Goal: Communication & Community: Answer question/provide support

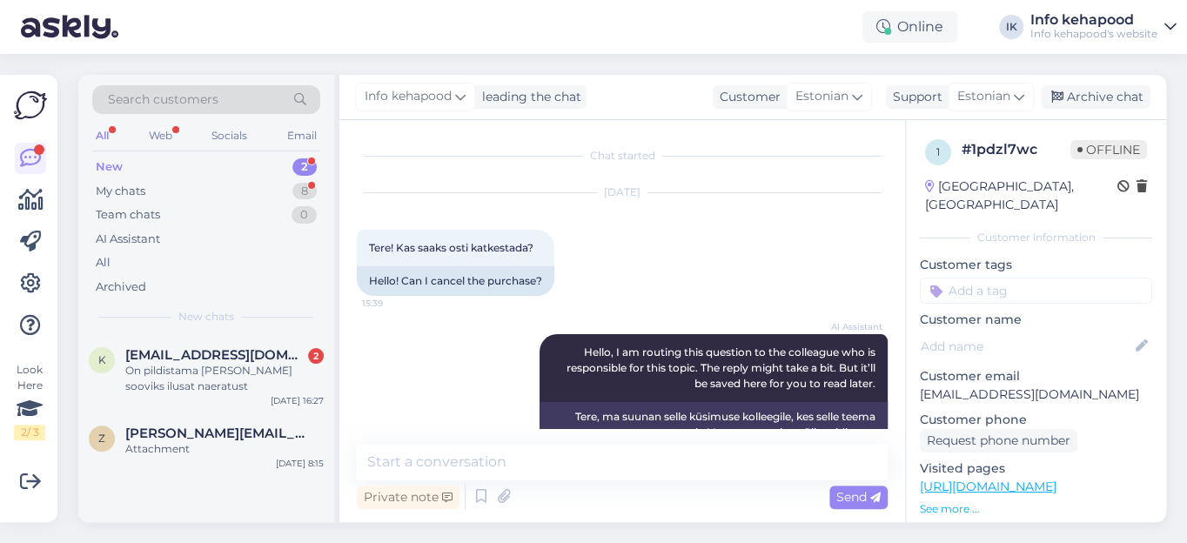
scroll to position [1198, 0]
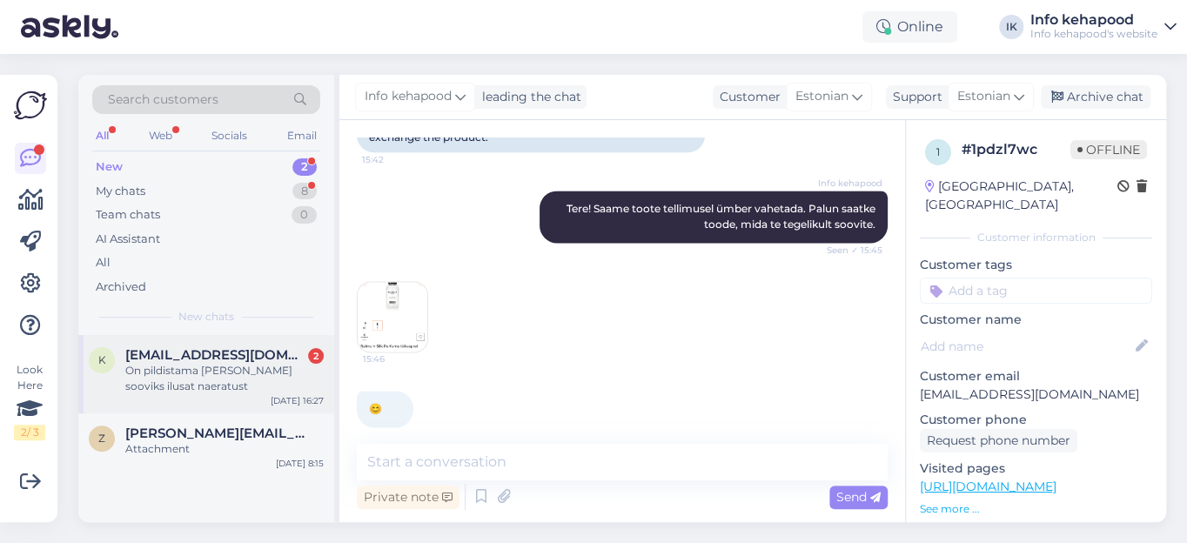
click at [240, 354] on span "[EMAIL_ADDRESS][DOMAIN_NAME]" at bounding box center [215, 355] width 181 height 16
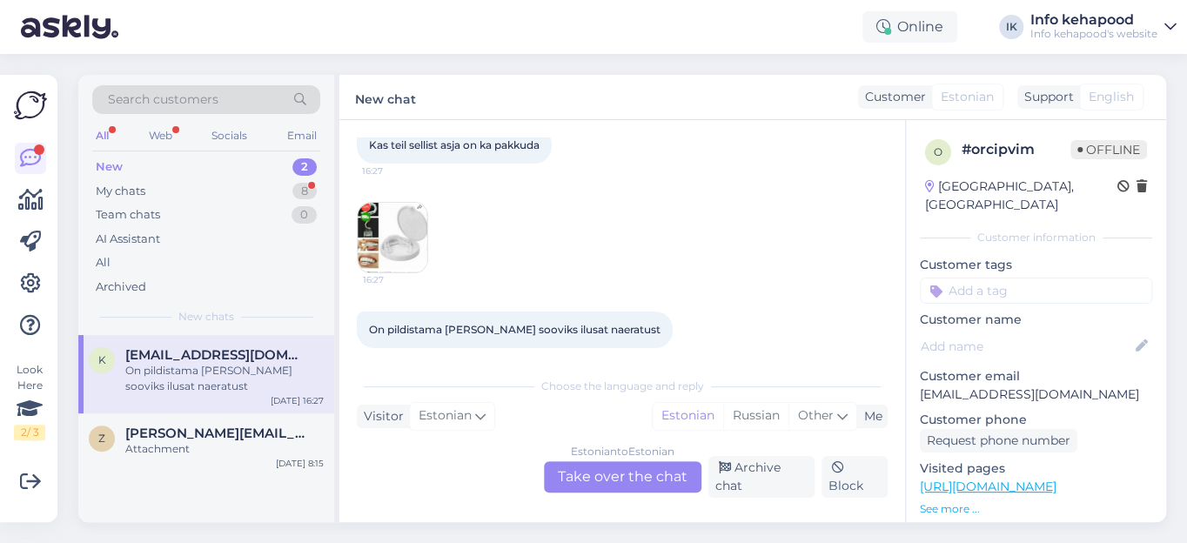
scroll to position [116, 0]
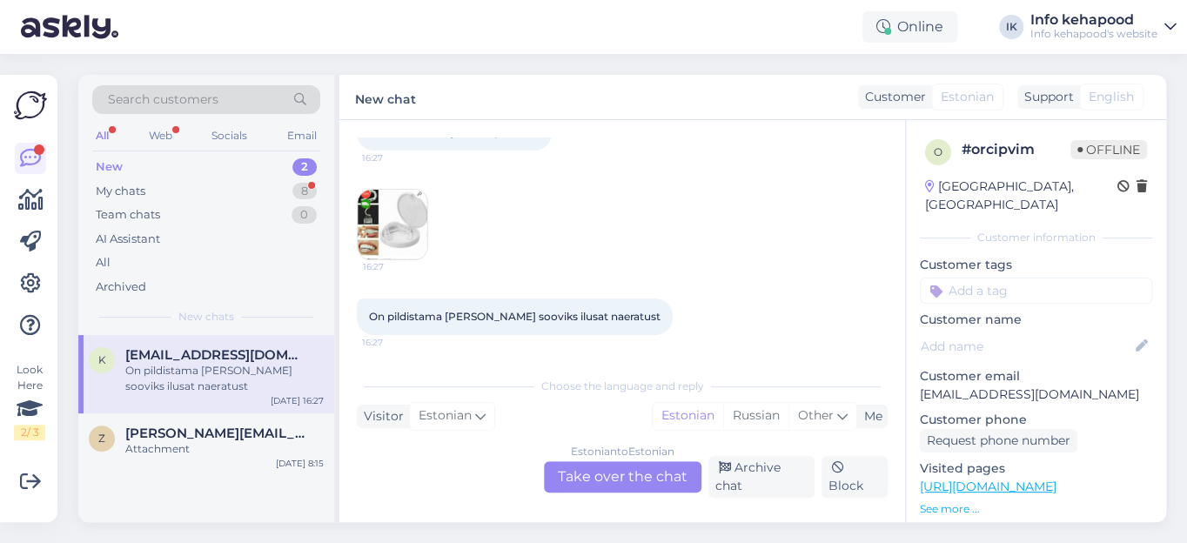
click at [368, 231] on img at bounding box center [393, 225] width 70 height 70
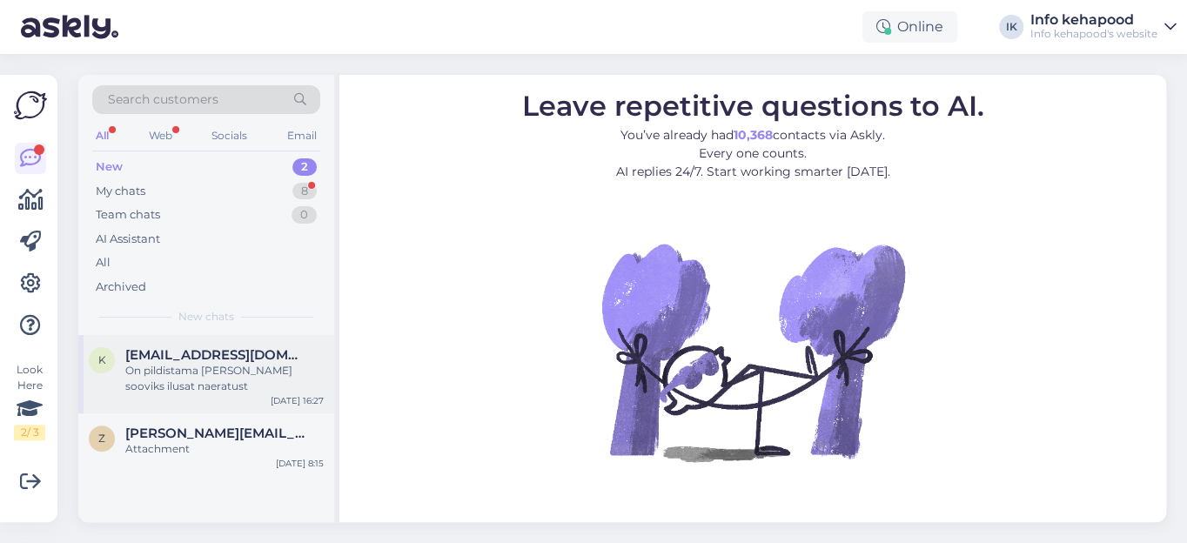
click at [168, 357] on span "[EMAIL_ADDRESS][DOMAIN_NAME]" at bounding box center [215, 355] width 181 height 16
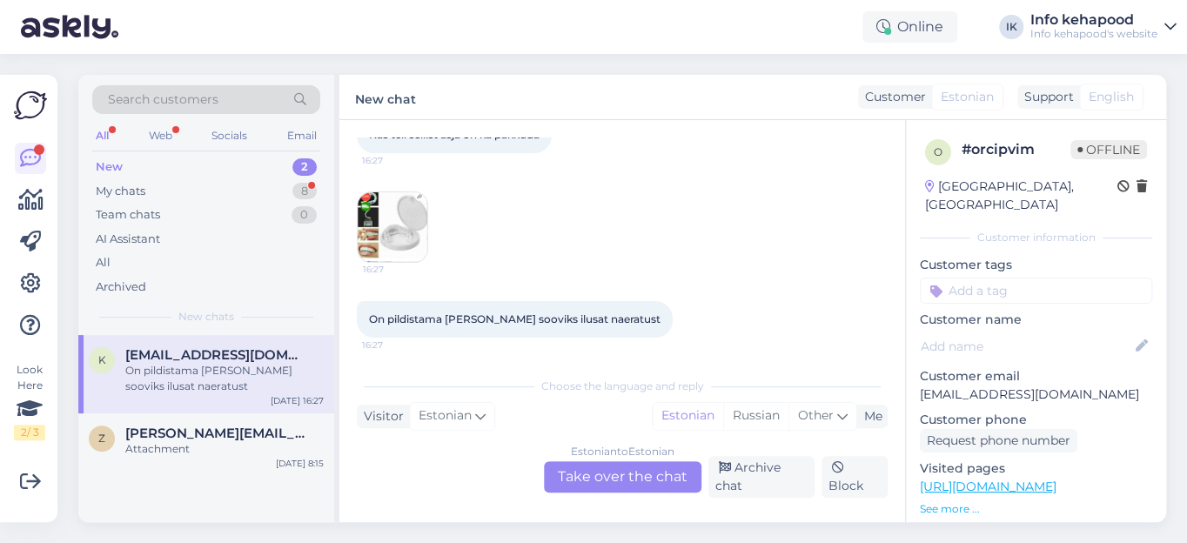
scroll to position [116, 0]
click at [626, 475] on div "Estonian to Estonian Take over the chat" at bounding box center [623, 476] width 158 height 31
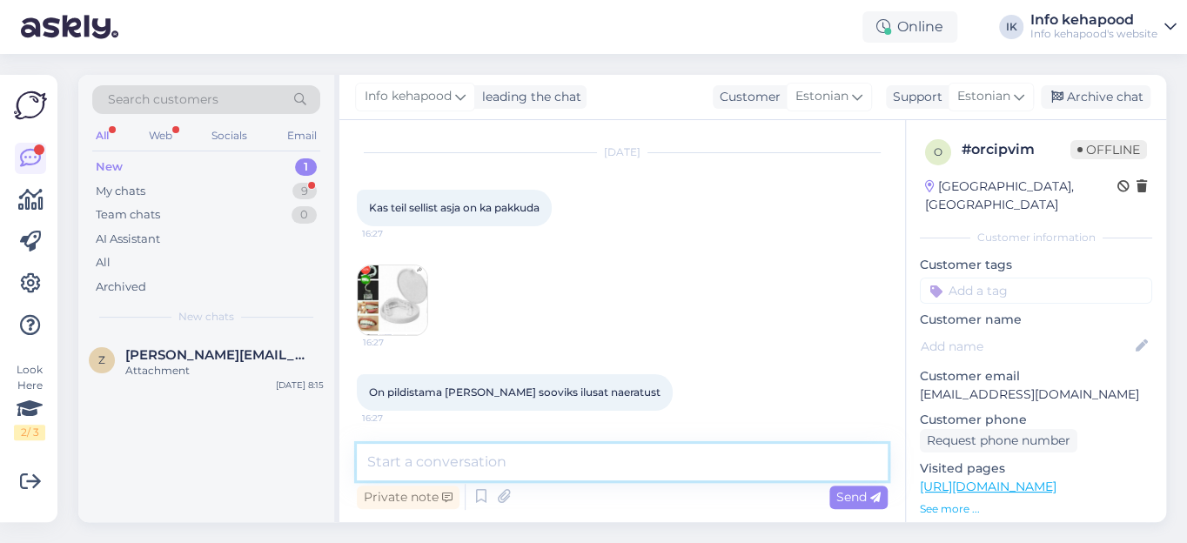
click at [510, 462] on textarea at bounding box center [622, 462] width 531 height 37
type textarea "Tere. Meie kauplustes ei pol"
click at [373, 288] on img at bounding box center [393, 300] width 70 height 70
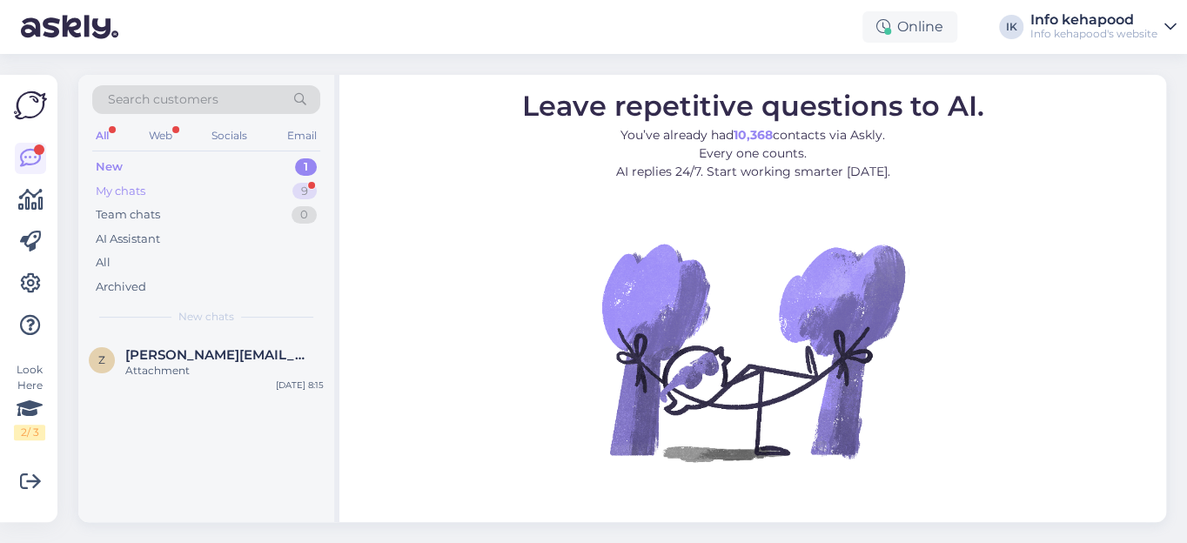
click at [114, 191] on div "My chats" at bounding box center [121, 191] width 50 height 17
click at [115, 188] on div "My chats" at bounding box center [121, 191] width 50 height 17
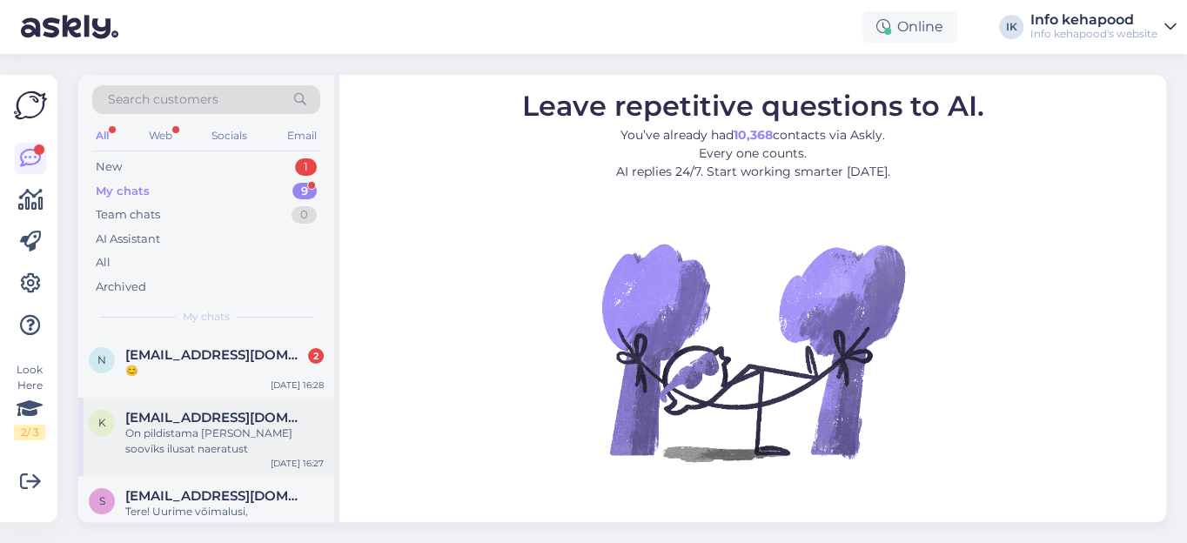
click at [188, 415] on span "[EMAIL_ADDRESS][DOMAIN_NAME]" at bounding box center [215, 418] width 181 height 16
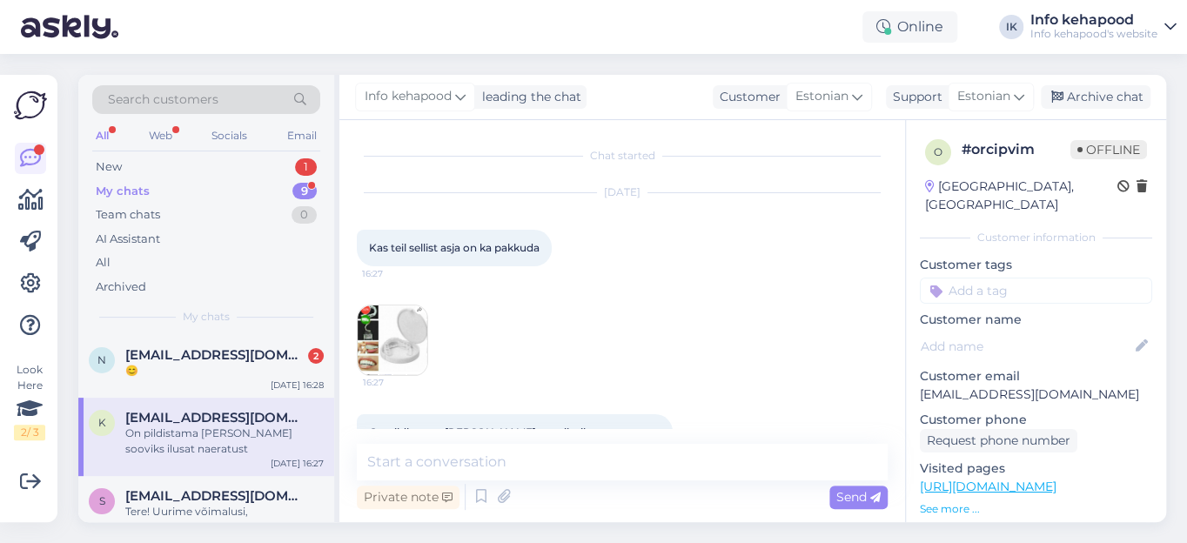
scroll to position [40, 0]
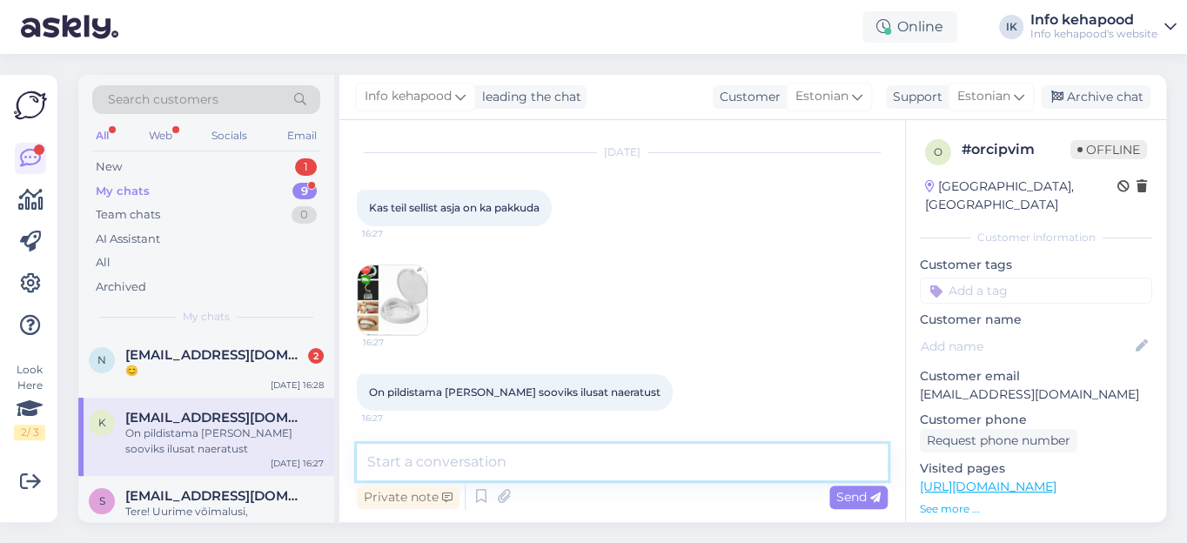
click at [437, 474] on textarea at bounding box center [622, 462] width 531 height 37
click at [403, 464] on textarea "Tere. kahjuks meie kauplustes sellist toodet ei ole ." at bounding box center [622, 462] width 531 height 37
type textarea "Tere! Kahjuks meie kauplustes sellist toodet ei ole ."
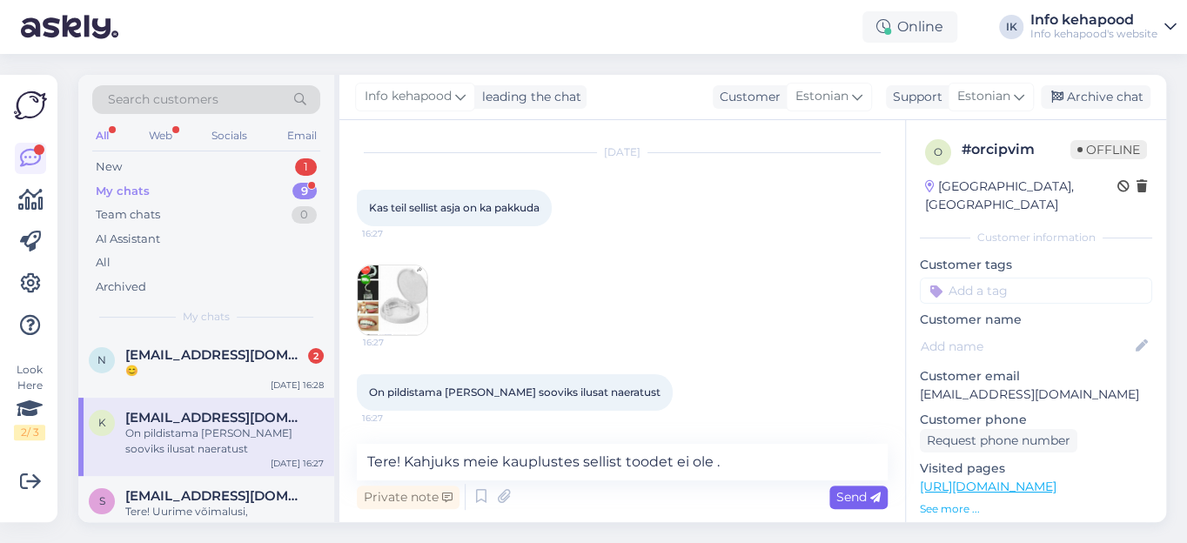
click at [844, 498] on span "Send" at bounding box center [858, 497] width 44 height 16
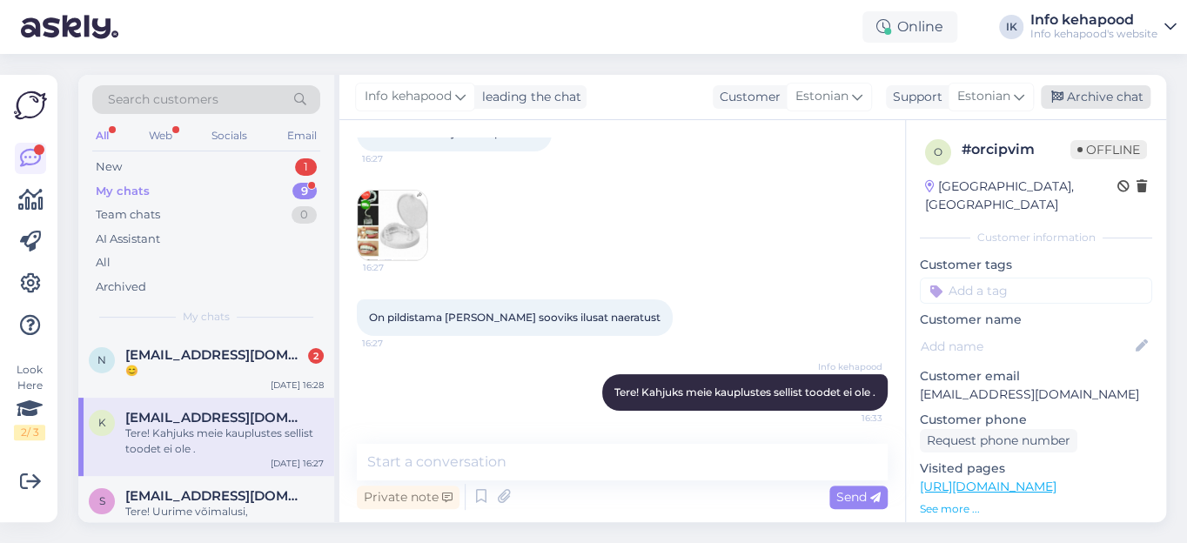
click at [1123, 100] on div "Archive chat" at bounding box center [1096, 96] width 110 height 23
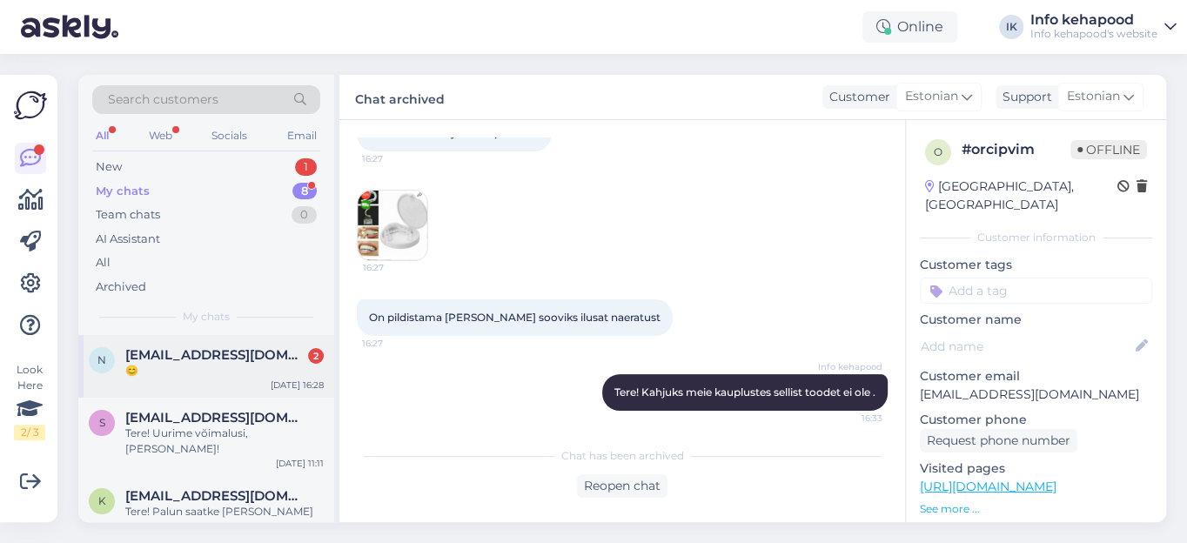
click at [224, 354] on span "[EMAIL_ADDRESS][DOMAIN_NAME]" at bounding box center [215, 355] width 181 height 16
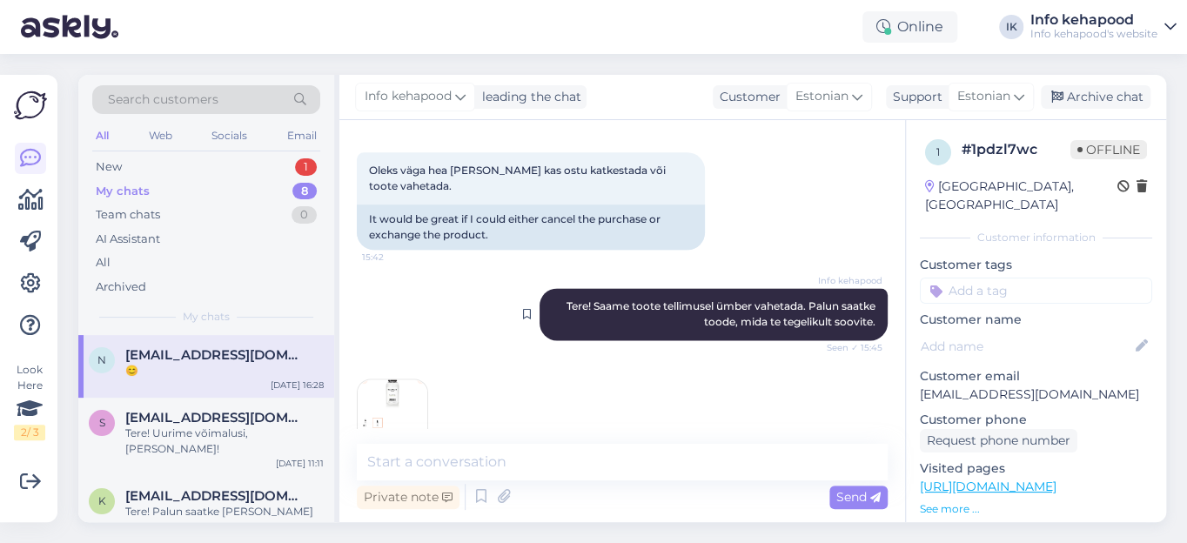
scroll to position [1198, 0]
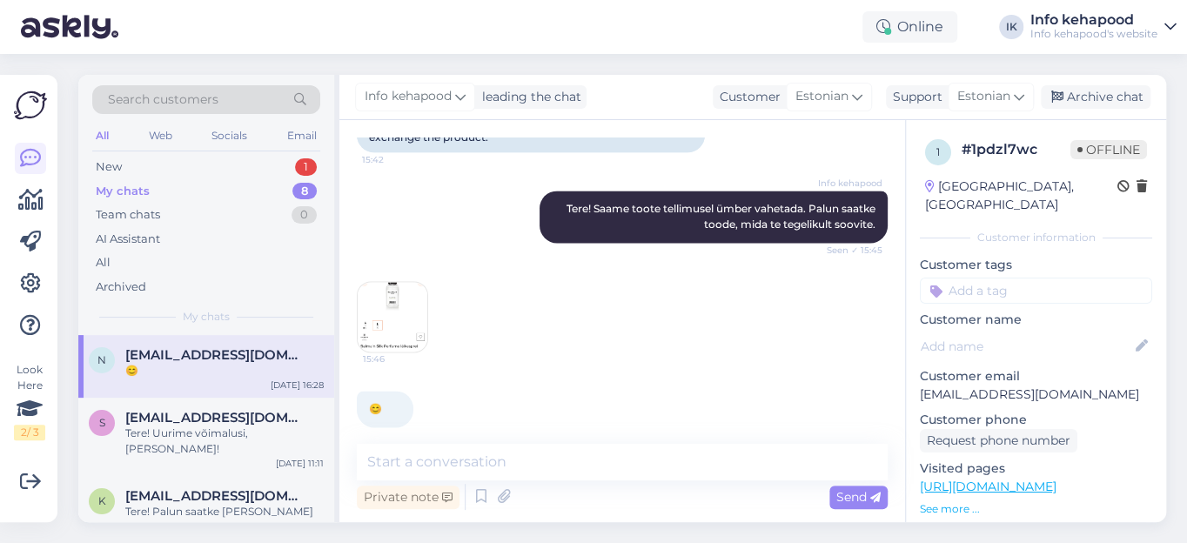
click at [391, 309] on img at bounding box center [393, 317] width 70 height 70
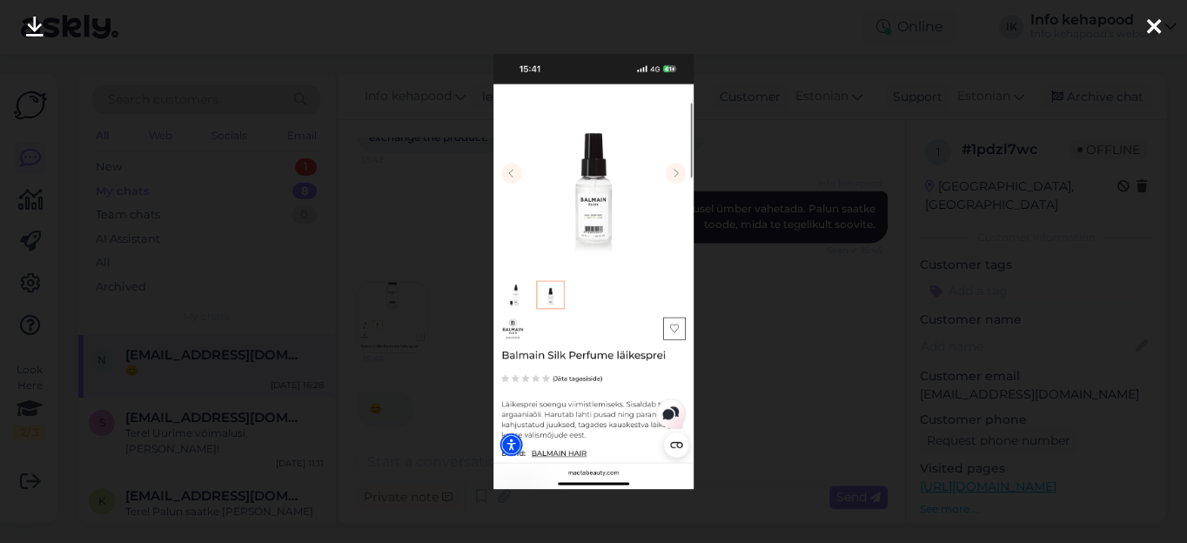
click at [1151, 21] on icon at bounding box center [1154, 28] width 14 height 23
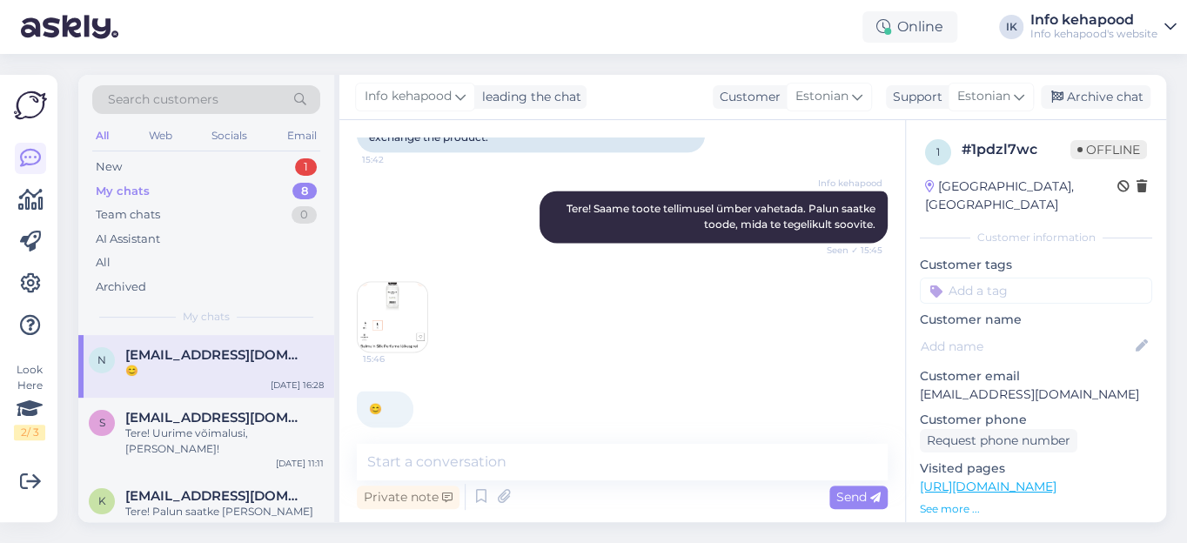
click at [392, 292] on img at bounding box center [393, 317] width 70 height 70
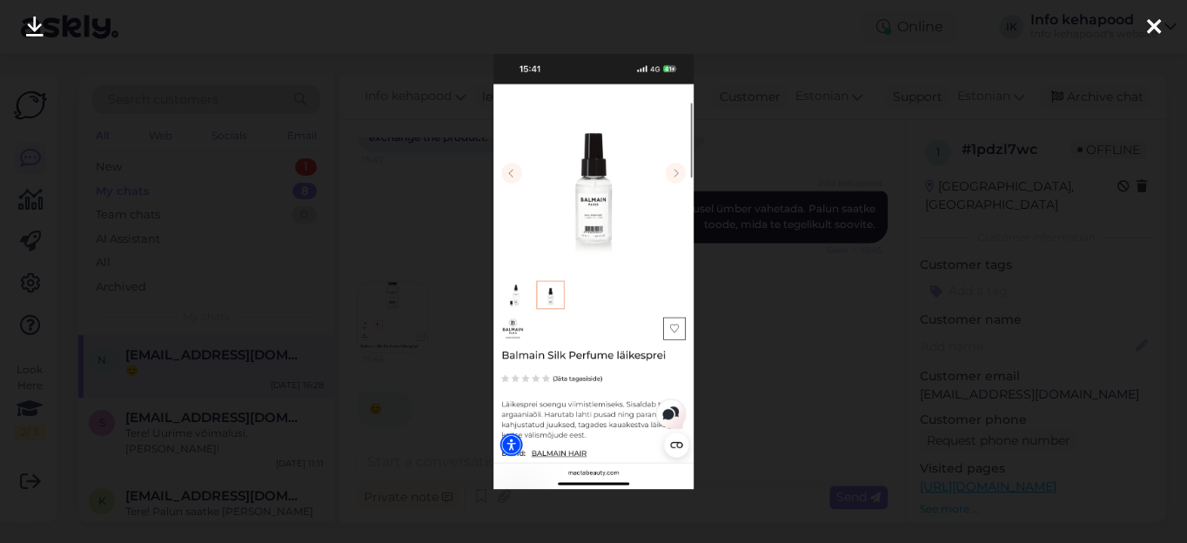
click at [674, 173] on img at bounding box center [593, 271] width 200 height 434
click at [1160, 23] on div at bounding box center [1153, 27] width 35 height 55
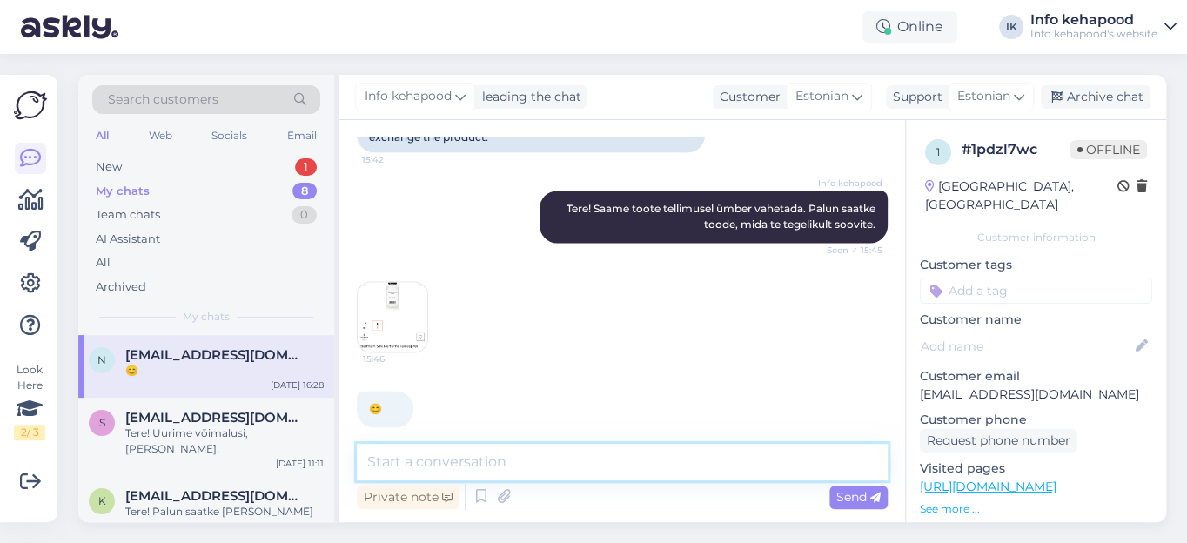
click at [449, 466] on textarea at bounding box center [622, 462] width 531 height 37
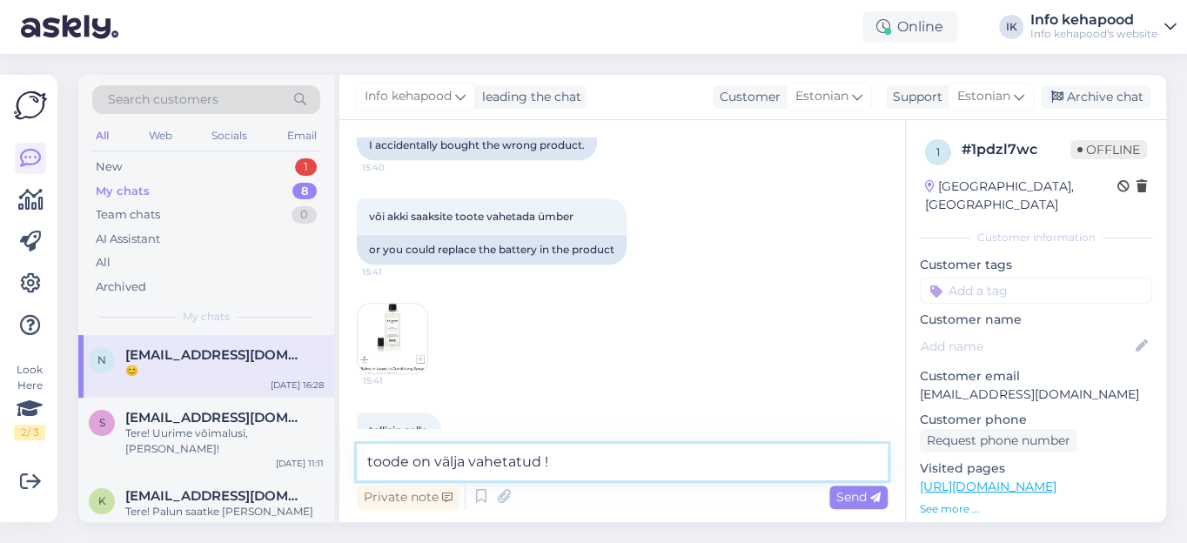
scroll to position [486, 0]
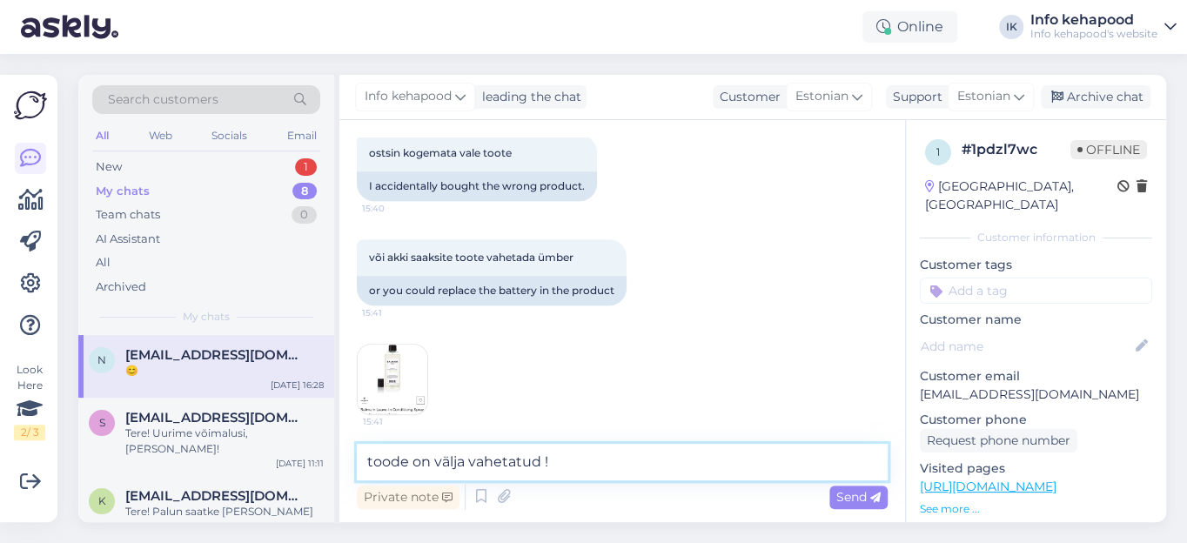
type textarea "toode on välja vahetatud !"
click at [400, 356] on img at bounding box center [393, 380] width 70 height 70
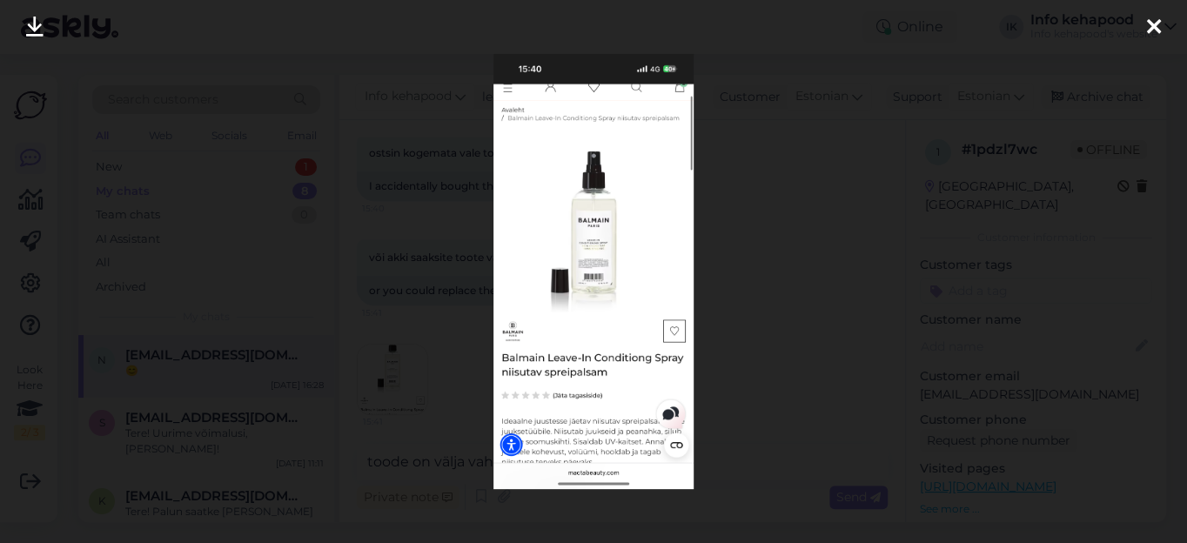
click at [1153, 23] on icon at bounding box center [1154, 28] width 14 height 23
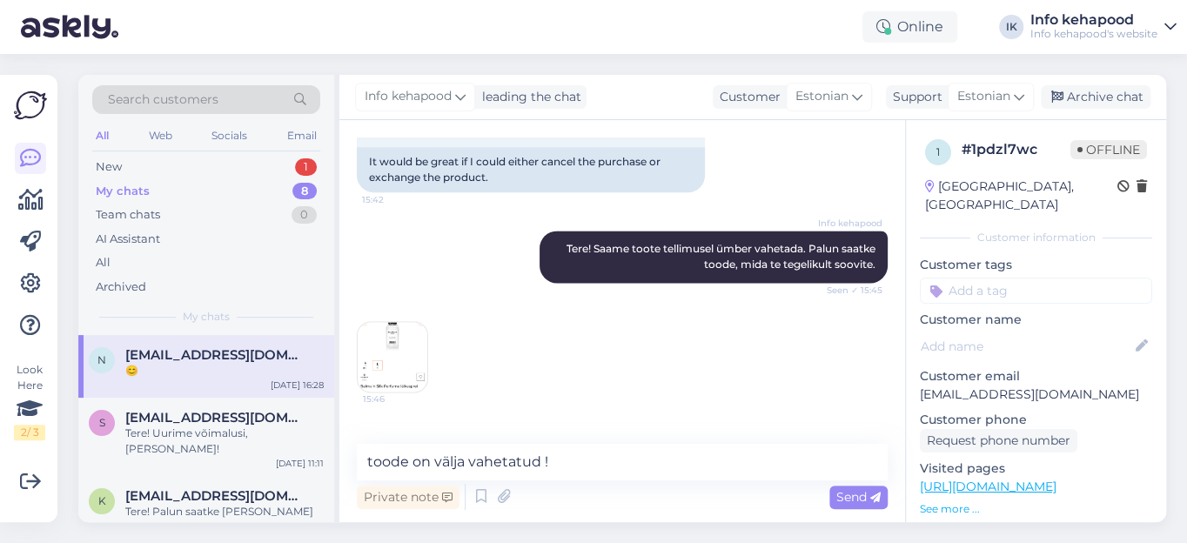
scroll to position [1198, 0]
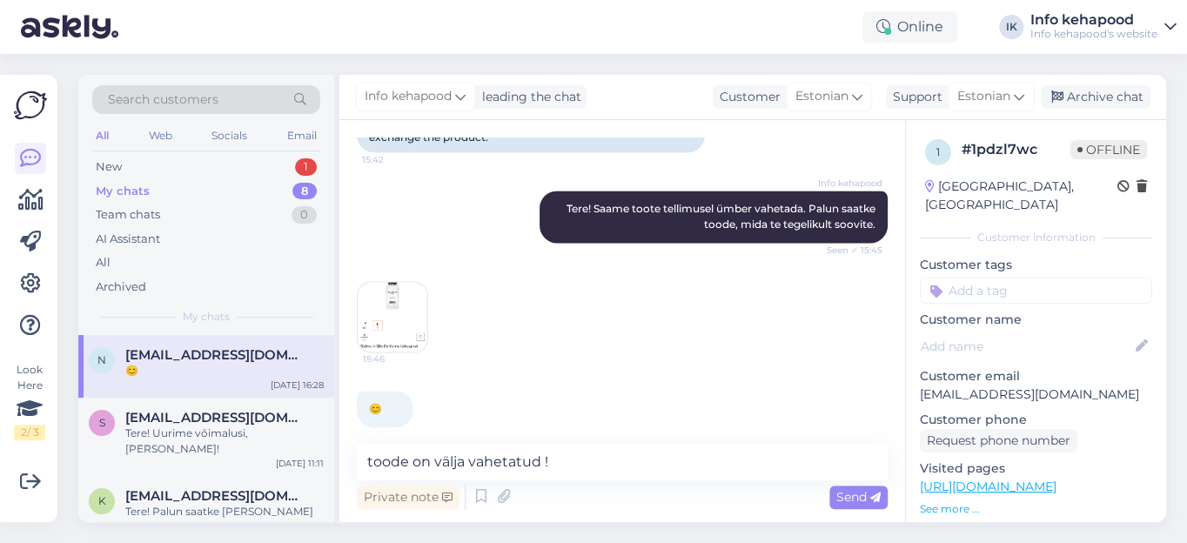
click at [405, 282] on img at bounding box center [393, 317] width 70 height 70
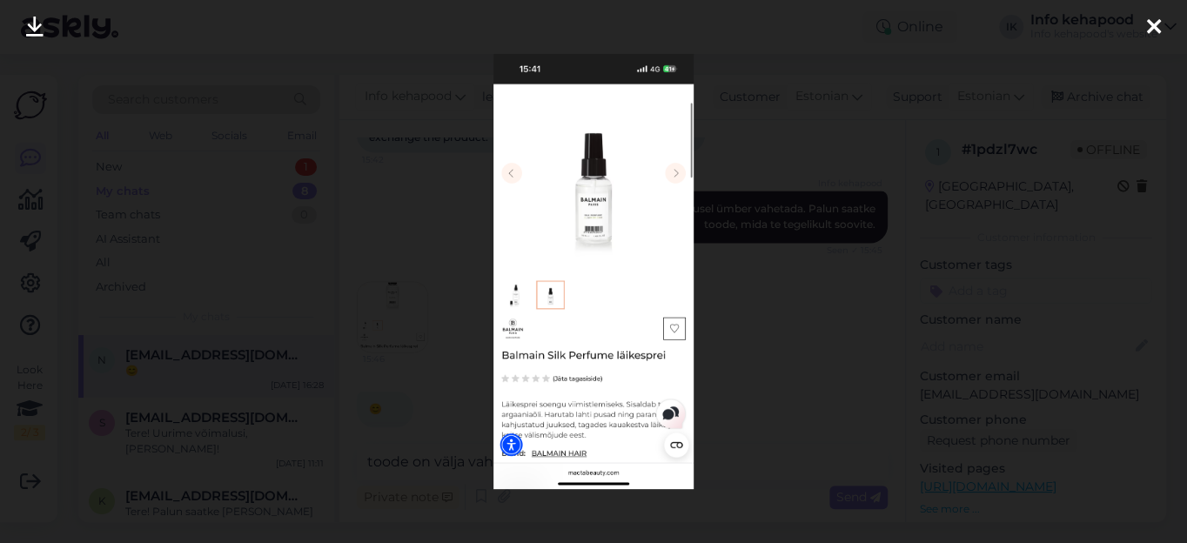
click at [1161, 29] on div at bounding box center [1153, 27] width 35 height 55
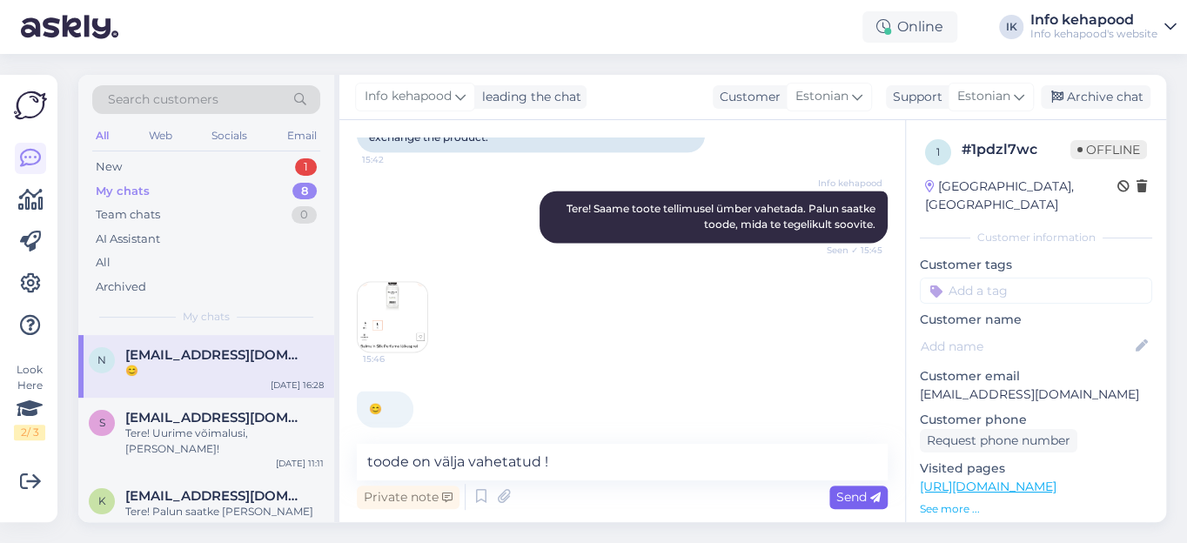
click at [843, 495] on span "Send" at bounding box center [858, 497] width 44 height 16
